Goal: Find specific page/section: Find specific page/section

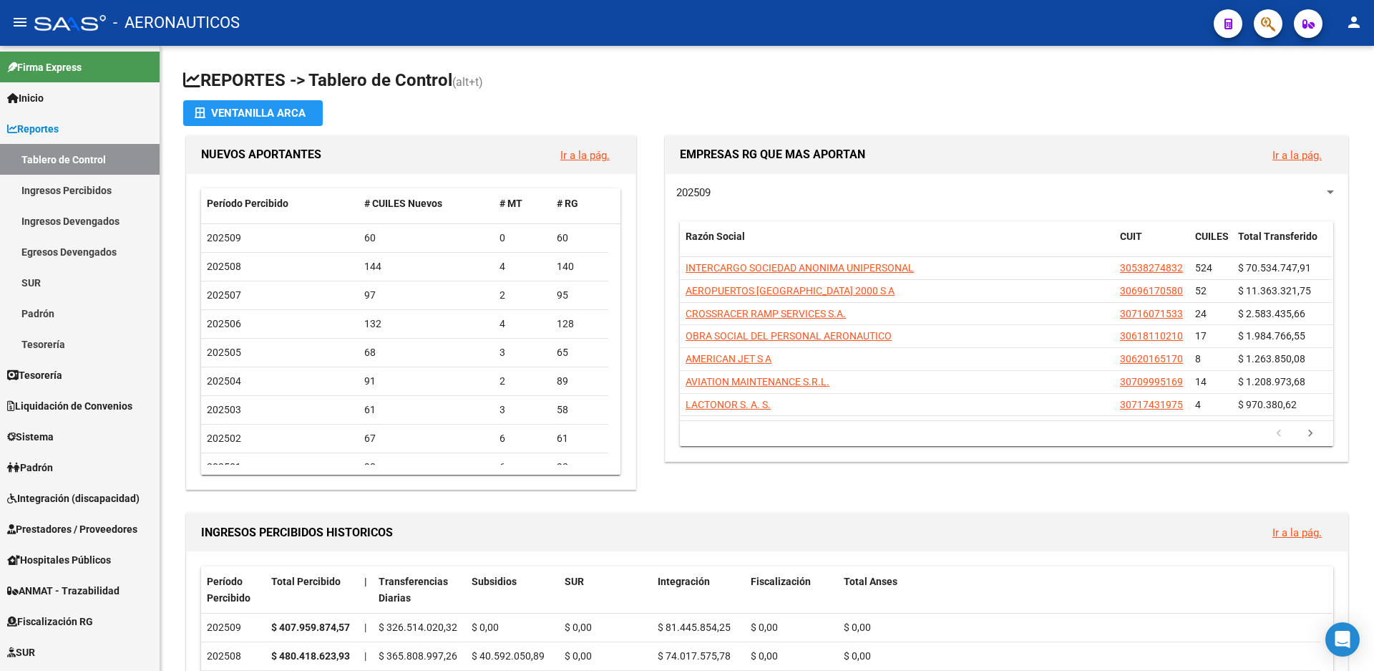
scroll to position [429, 0]
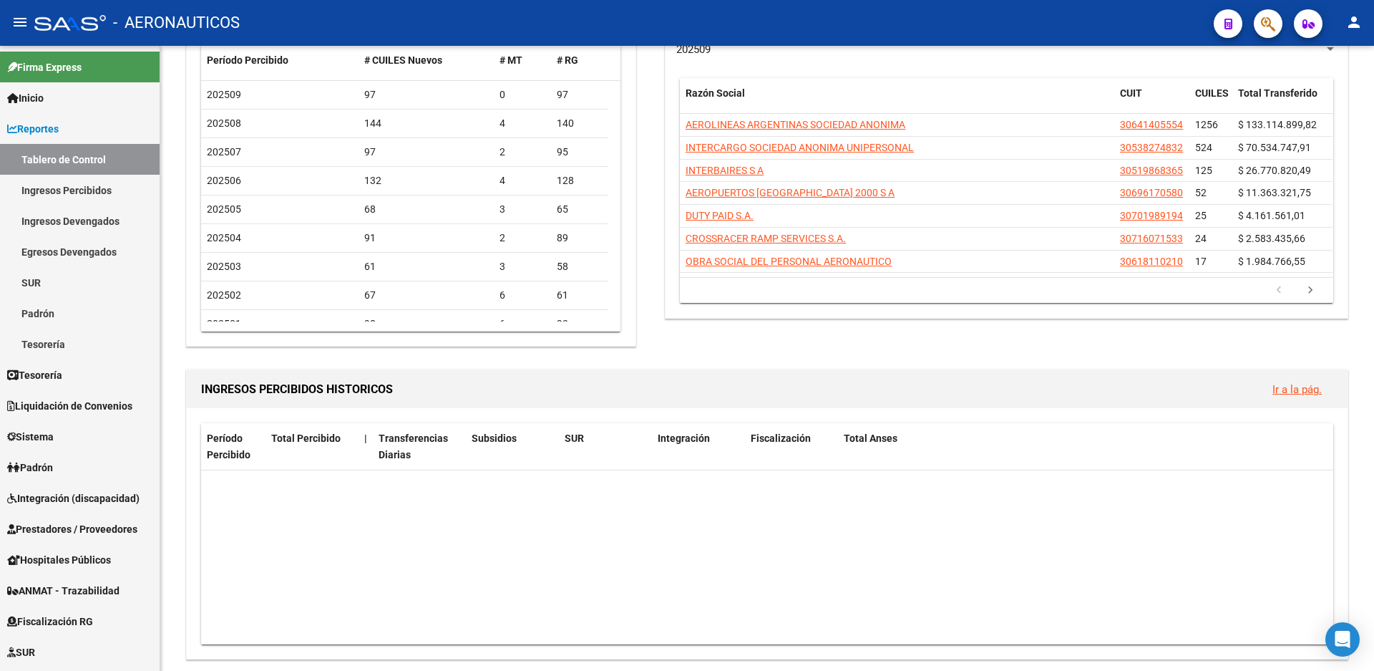
scroll to position [286, 0]
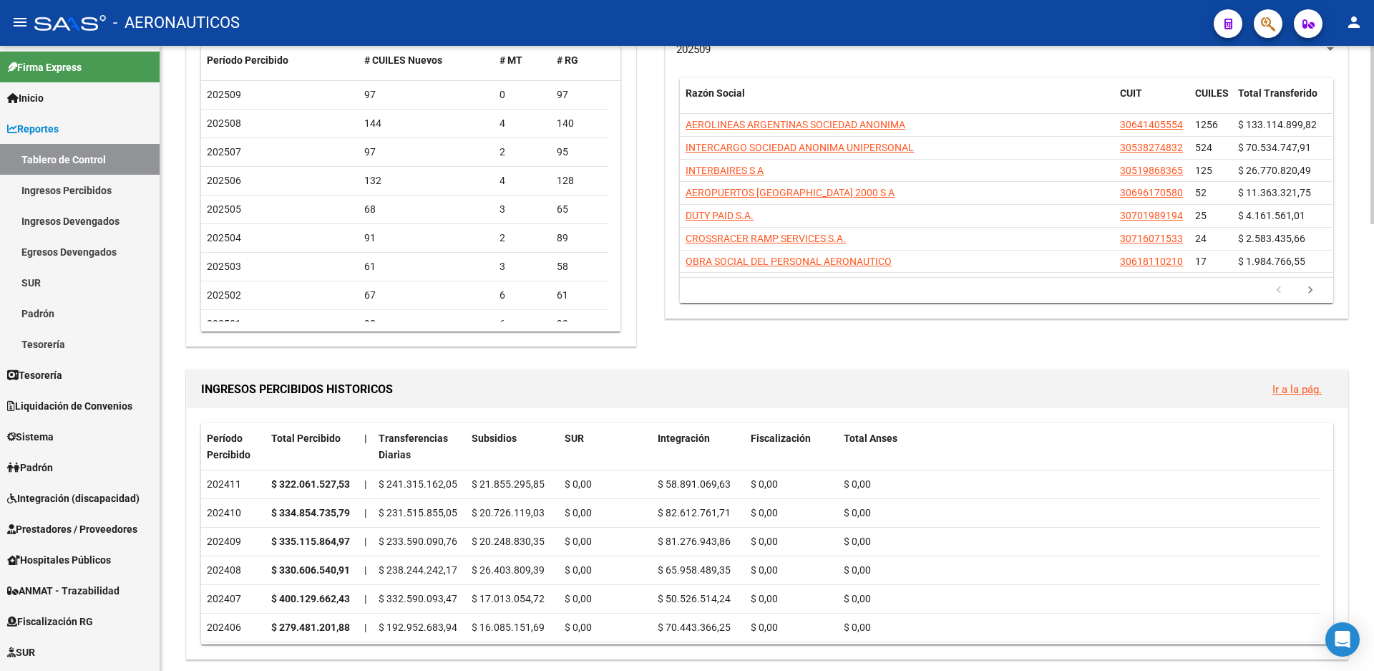
click at [1179, 343] on div "EMPRESAS RG QUE MAS APORTAN Ir a la pág. 202509 Razón Social CUIT CUILES Total …" at bounding box center [1001, 169] width 701 height 361
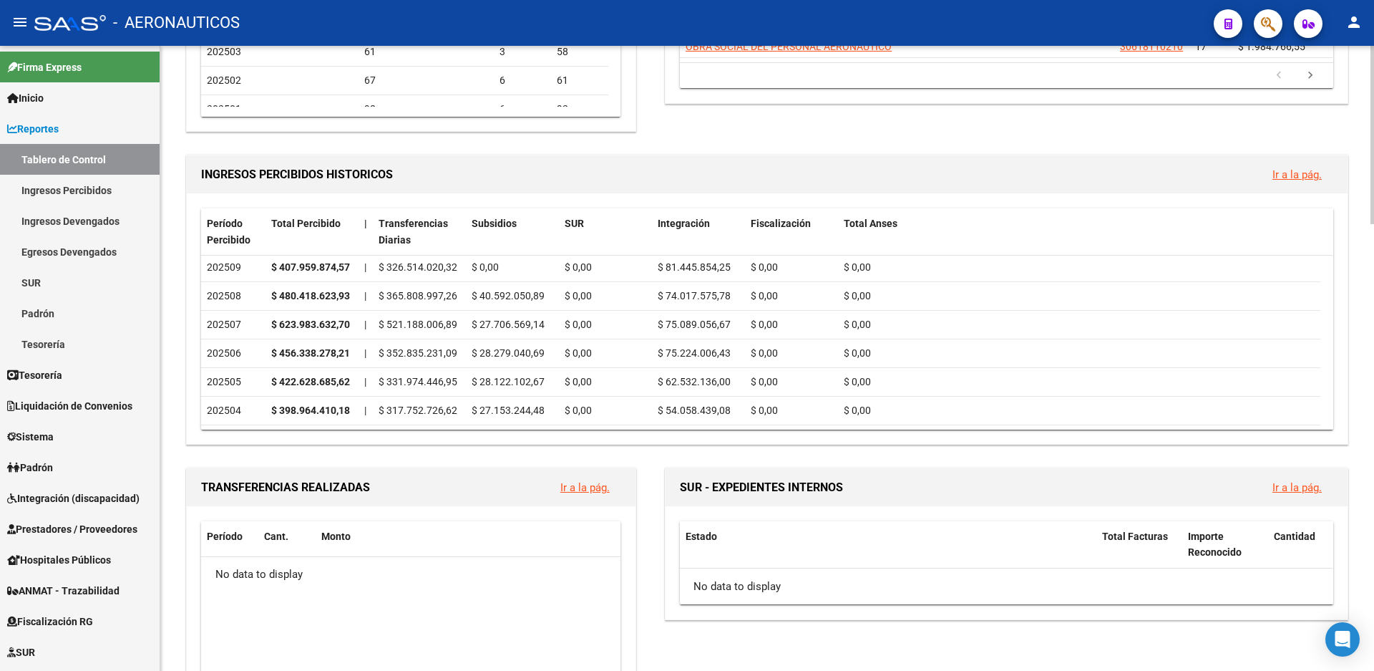
scroll to position [0, 0]
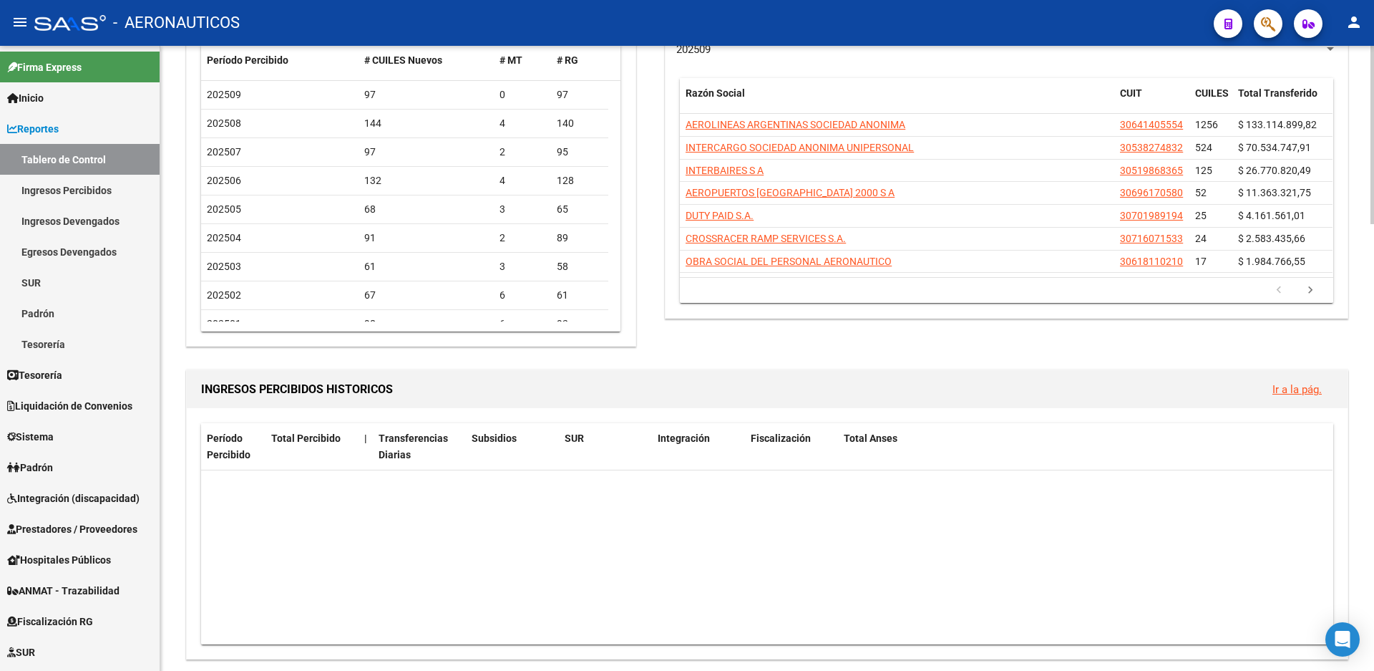
scroll to position [215, 0]
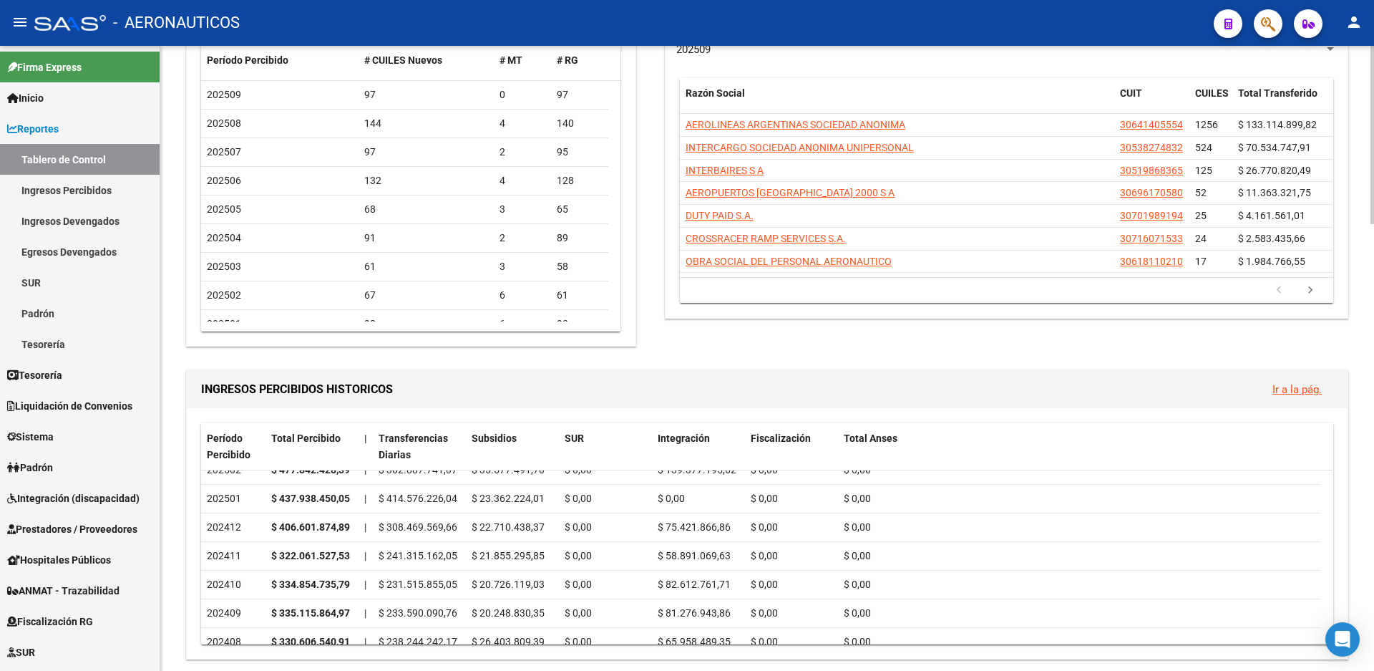
click at [1151, 339] on div "EMPRESAS RG QUE MAS APORTAN Ir a la pág. 202509 Razón Social CUIT CUILES Total …" at bounding box center [1001, 169] width 701 height 361
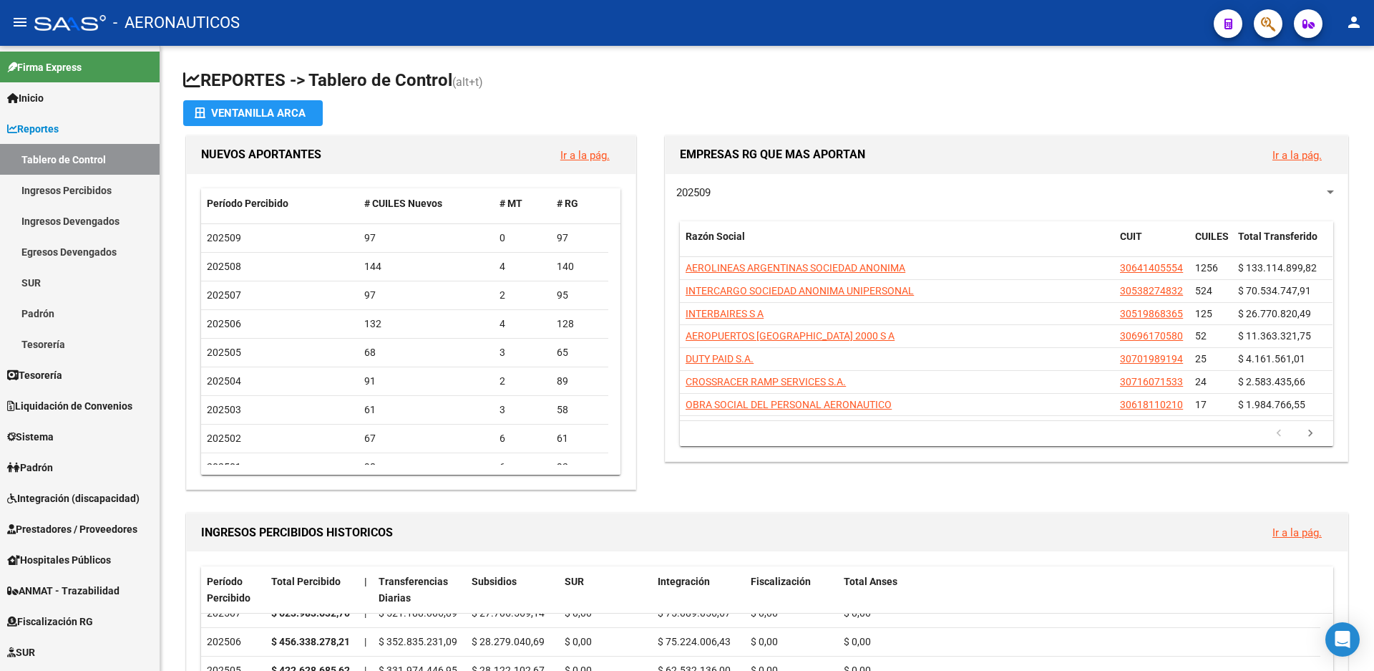
scroll to position [0, 0]
